Goal: Check status: Check status

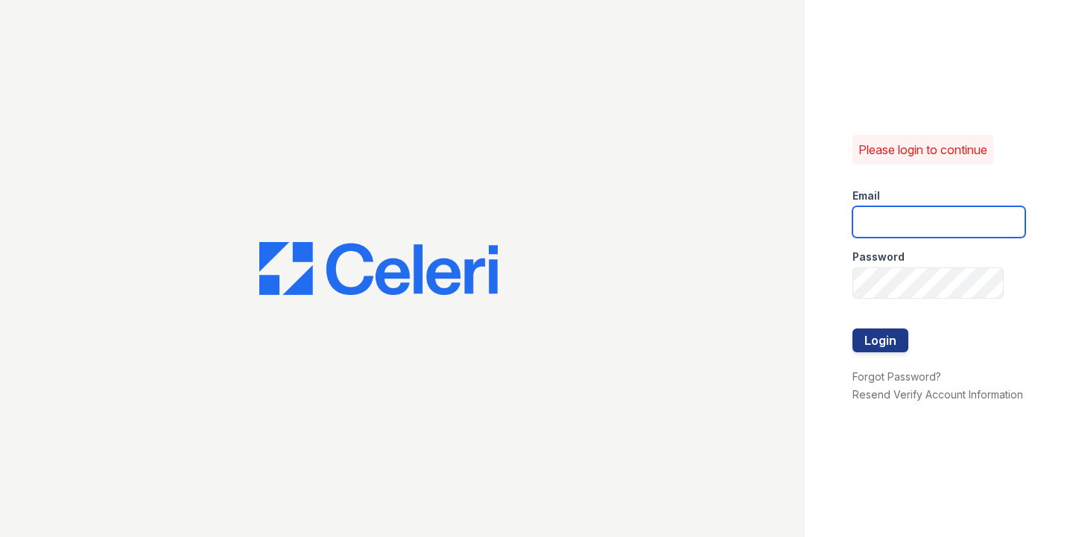
click at [871, 217] on input "email" at bounding box center [938, 221] width 173 height 31
type input "catherine@cobaltatl.com"
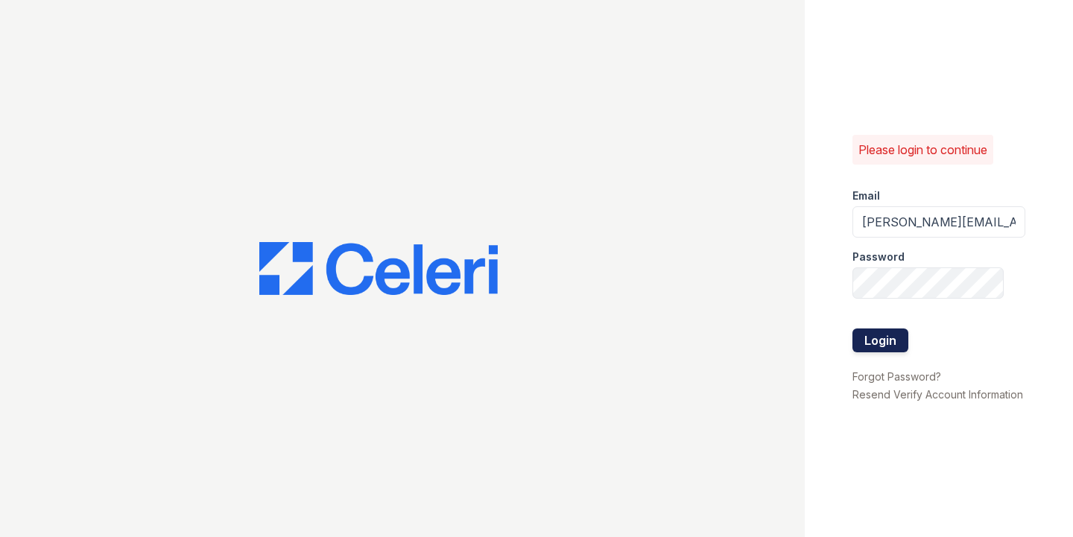
click at [886, 333] on button "Login" at bounding box center [880, 340] width 56 height 24
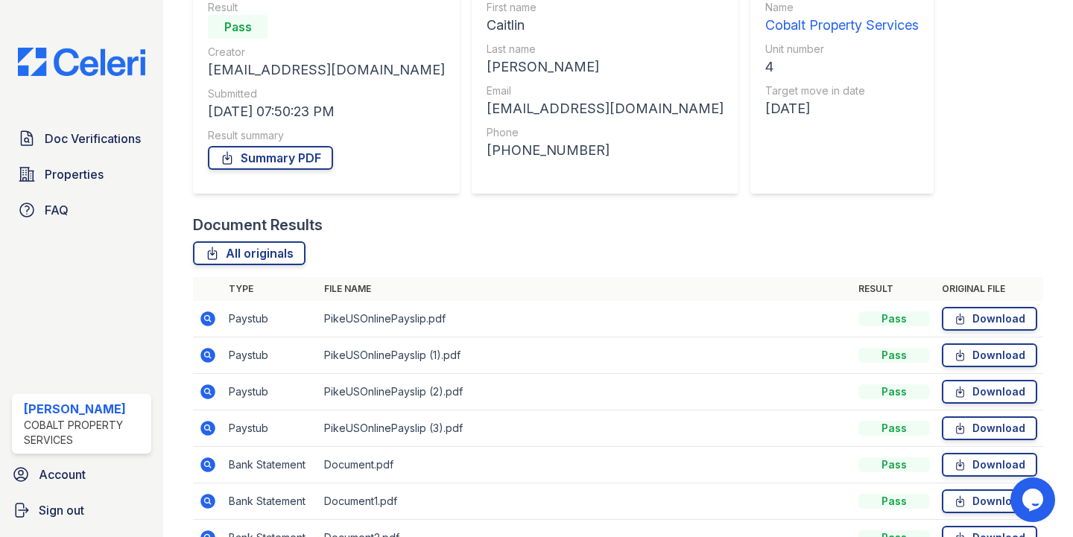
scroll to position [240, 0]
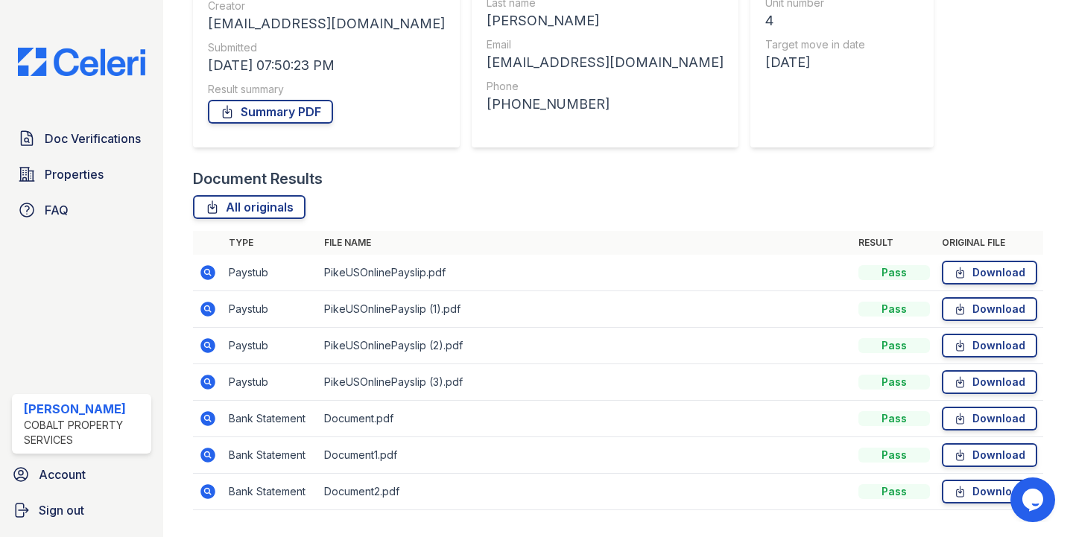
click at [212, 274] on icon at bounding box center [208, 272] width 15 height 15
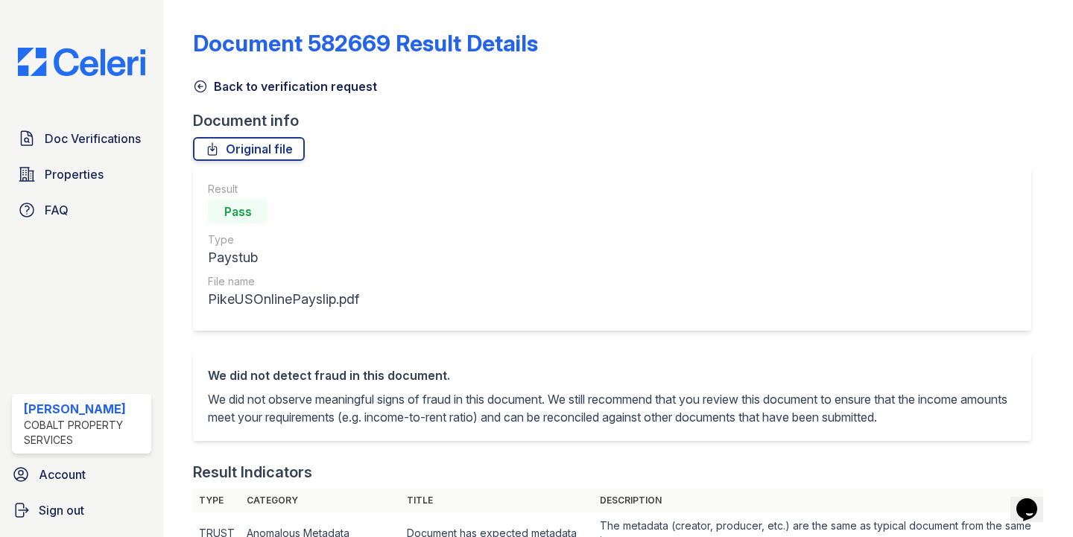
click at [201, 89] on icon at bounding box center [200, 86] width 15 height 15
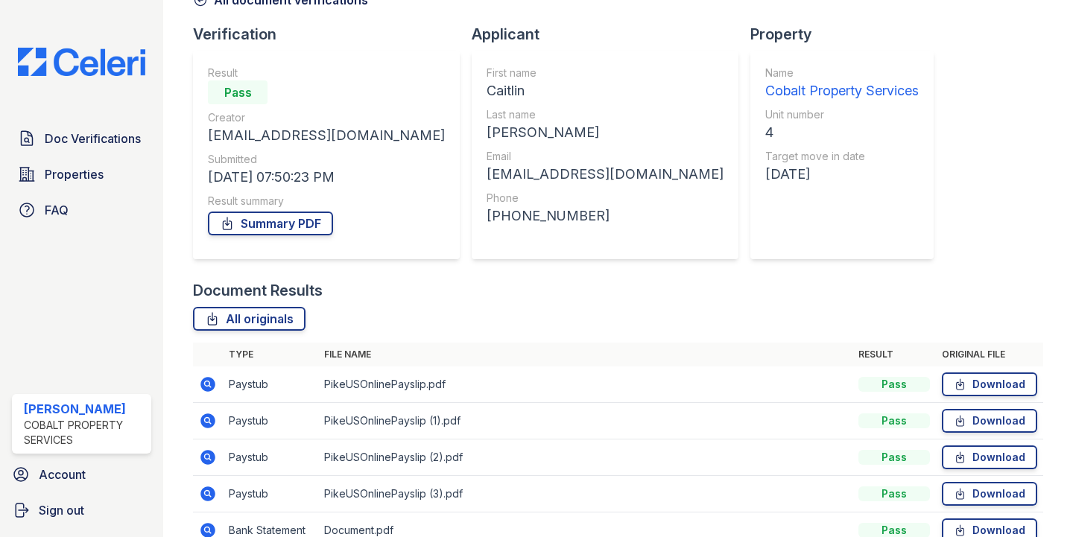
scroll to position [236, 0]
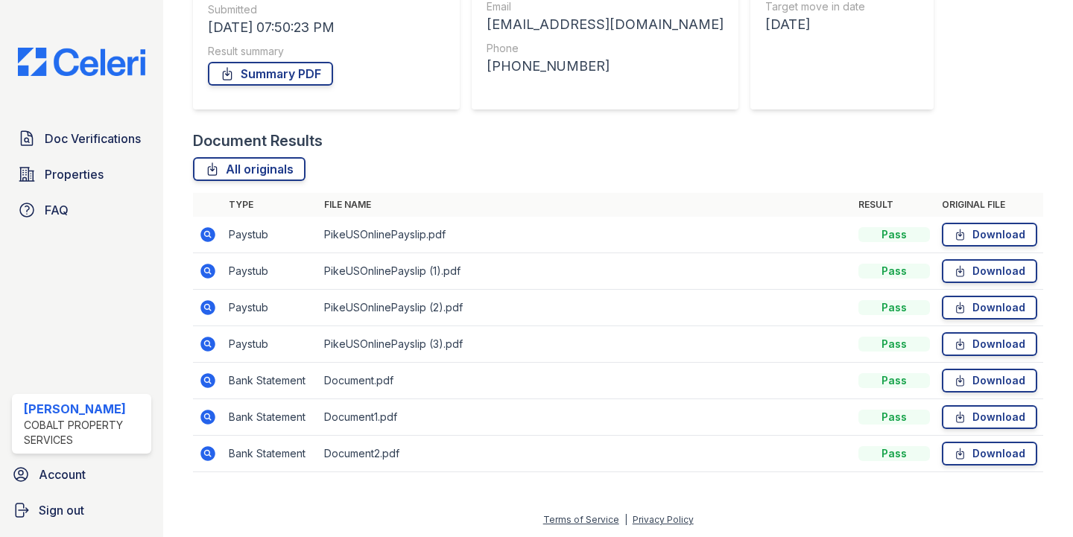
click at [212, 265] on icon at bounding box center [208, 271] width 15 height 15
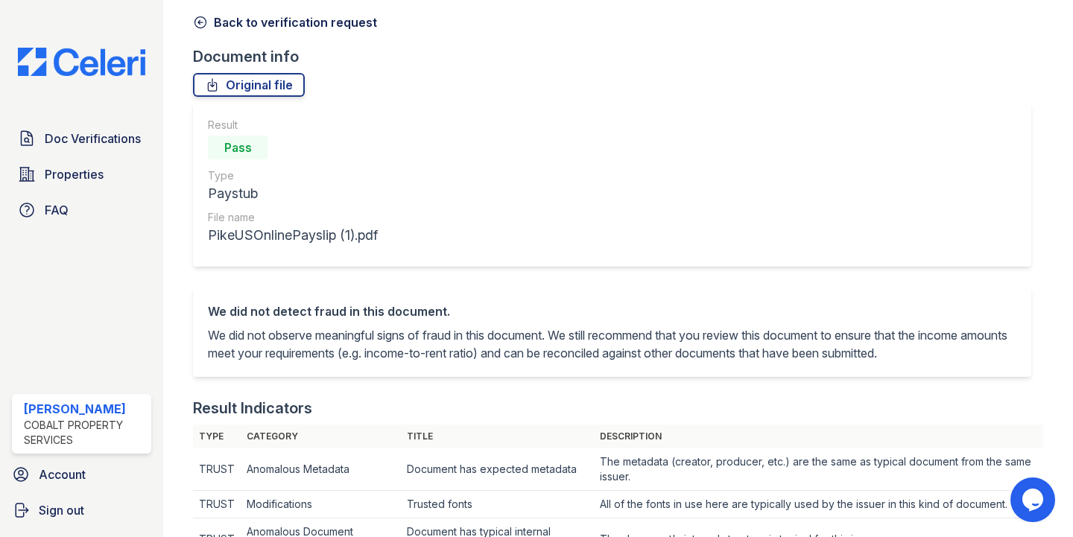
scroll to position [16, 0]
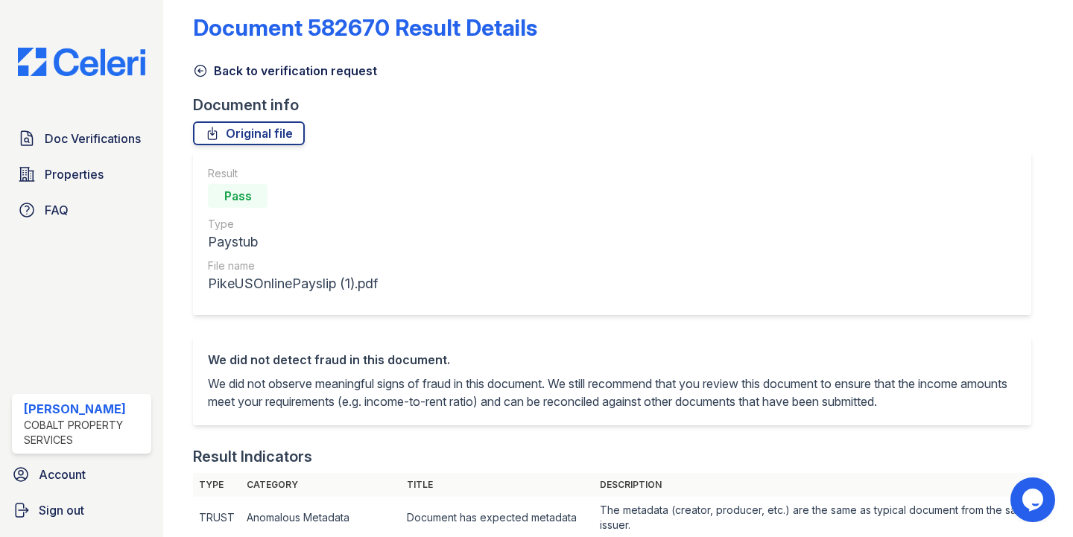
click at [202, 68] on icon at bounding box center [200, 70] width 15 height 15
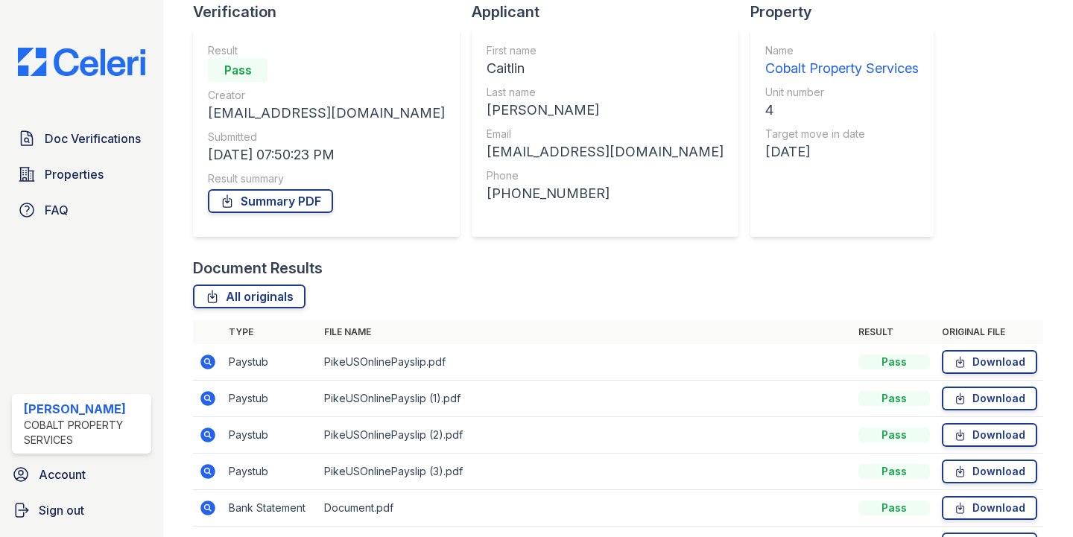
scroll to position [237, 0]
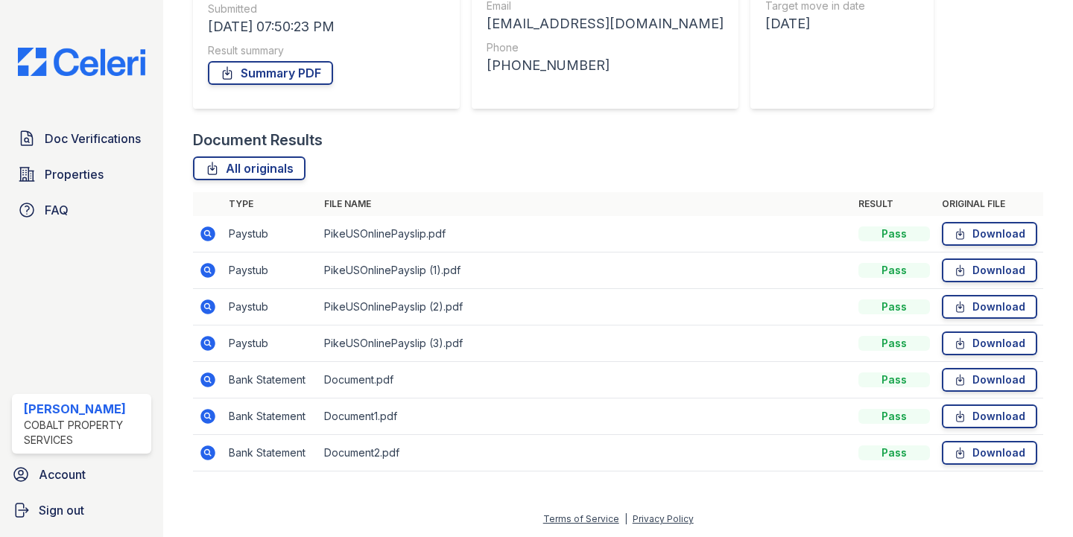
click at [204, 309] on icon at bounding box center [208, 306] width 15 height 15
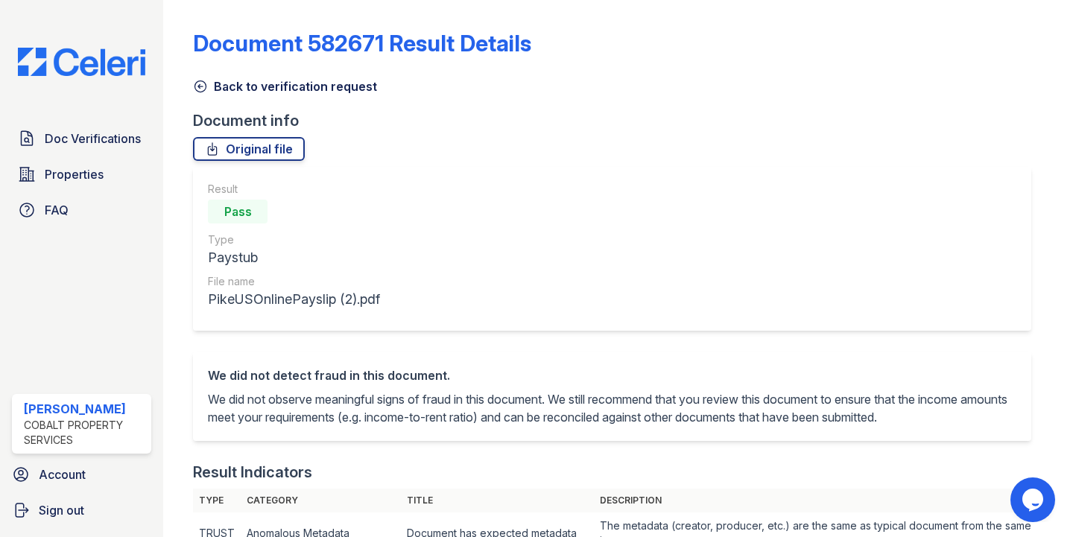
click at [203, 82] on icon at bounding box center [200, 86] width 11 height 11
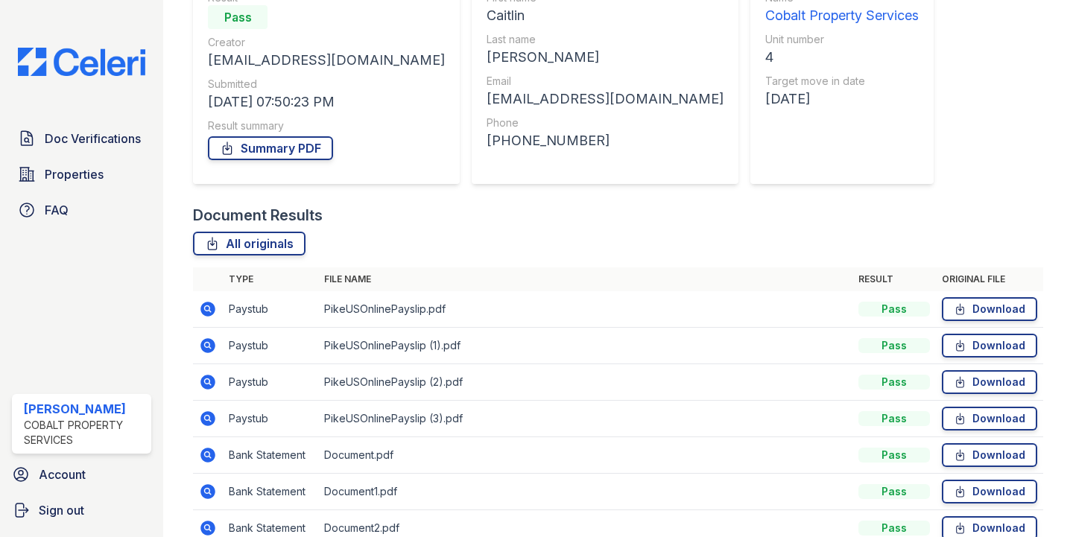
scroll to position [179, 0]
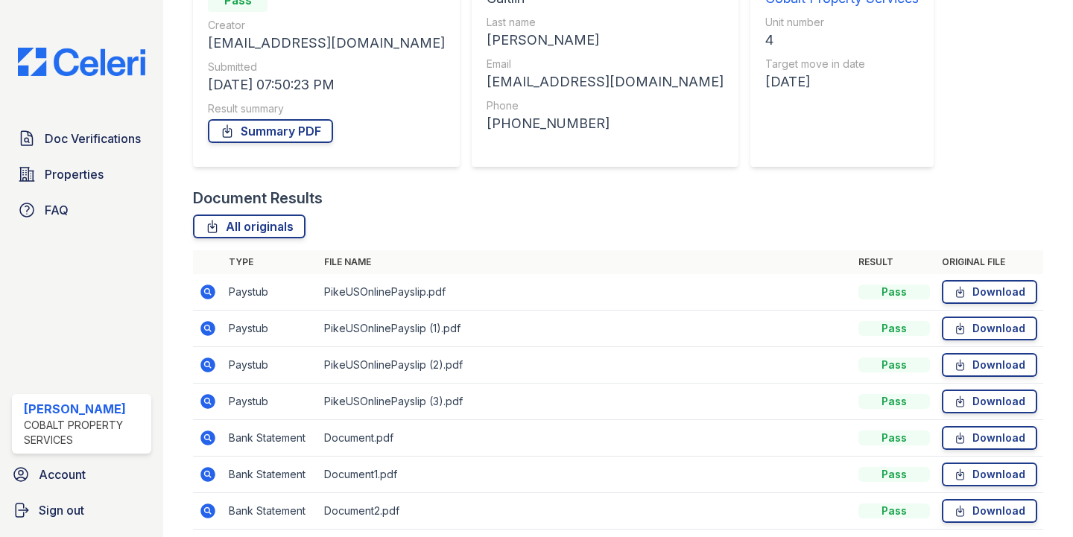
click at [206, 397] on icon at bounding box center [208, 401] width 15 height 15
